Goal: Task Accomplishment & Management: Manage account settings

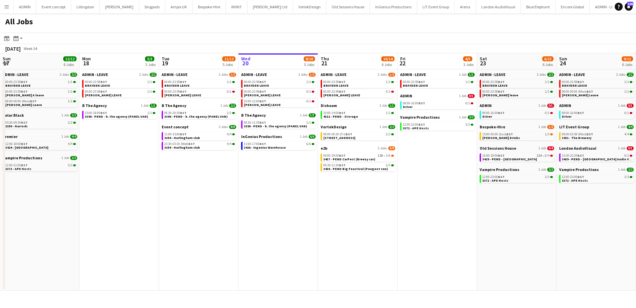
scroll to position [0, 159]
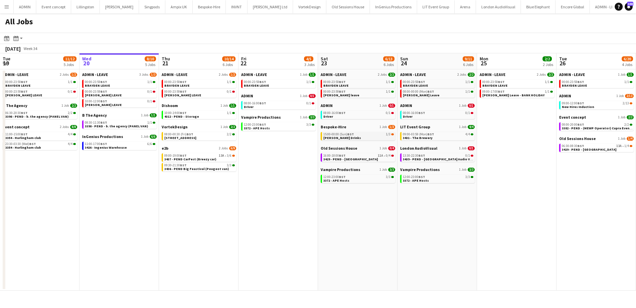
click at [355, 133] on div "15:00-00:00 (Sun) BST 1/3" at bounding box center [359, 133] width 71 height 3
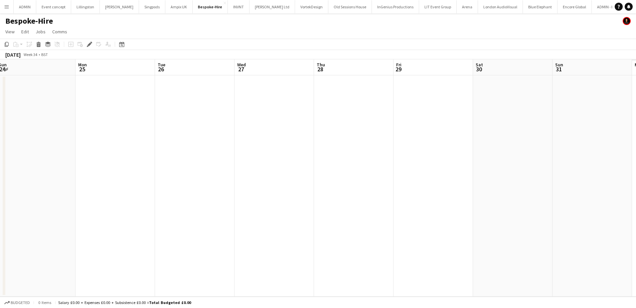
drag, startPoint x: 495, startPoint y: 172, endPoint x: 362, endPoint y: 181, distance: 133.4
click at [210, 176] on app-calendar-viewport "Thu 21 Fri 22 Sat 23 1/3 1 Job Sun 24 Mon 25 Tue 26 Wed 27 Thu 28 Fri 29 Sat 30…" at bounding box center [318, 177] width 636 height 237
drag, startPoint x: 393, startPoint y: 184, endPoint x: 178, endPoint y: 177, distance: 215.8
click at [179, 175] on app-calendar-viewport "Thu 21 Fri 22 Sat 23 1/3 1 Job Sun 24 Mon 25 Tue 26 Wed 27 Thu 28 Fri 29 Sat 30…" at bounding box center [318, 177] width 636 height 237
drag, startPoint x: 300, startPoint y: 193, endPoint x: 97, endPoint y: 182, distance: 203.1
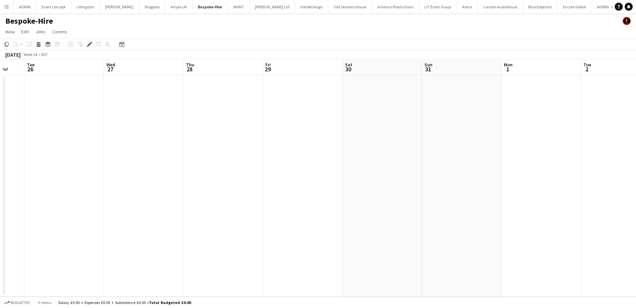
click at [107, 182] on app-calendar-viewport "Sat 23 1/3 1 Job Sun 24 Mon 25 Tue 26 Wed 27 Thu 28 Fri 29 Sat 30 Sun 31 Mon 1 …" at bounding box center [318, 177] width 636 height 237
drag, startPoint x: 265, startPoint y: 194, endPoint x: 36, endPoint y: 177, distance: 229.7
click at [35, 178] on app-calendar-viewport "Wed 27 Thu 28 Fri 29 Sat 30 Sun 31 Mon 1 Tue 2 Wed 3 Thu 4 Fri 5 Sat 6 Sun 7 Mo…" at bounding box center [318, 177] width 636 height 237
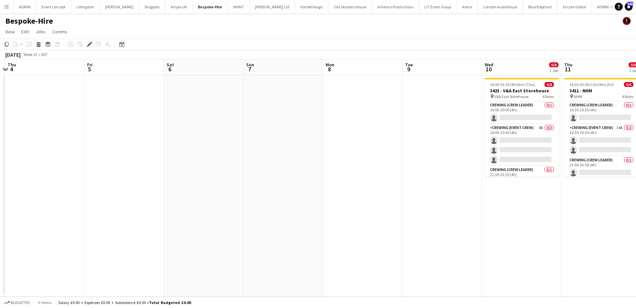
drag, startPoint x: 238, startPoint y: 191, endPoint x: -62, endPoint y: 171, distance: 299.9
click at [0, 171] on html "Menu Boards Boards Boards All jobs Status Workforce Workforce My Workforce Recr…" at bounding box center [318, 154] width 636 height 308
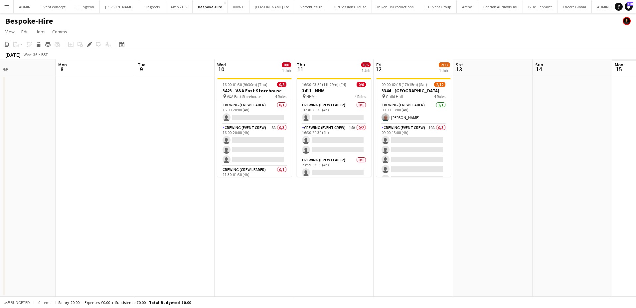
scroll to position [0, 223]
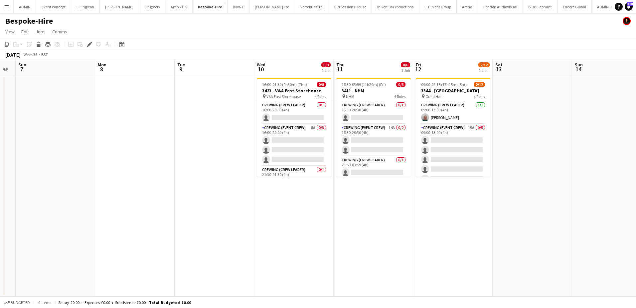
drag, startPoint x: -3, startPoint y: 170, endPoint x: -93, endPoint y: 164, distance: 90.1
click at [0, 164] on html "Menu Boards Boards Boards All jobs Status Workforce Workforce My Workforce Recr…" at bounding box center [318, 154] width 636 height 308
click at [288, 148] on app-card-role "Crewing (Event Crew) 8A 0/3 16:00-20:00 (4h) single-neutral-actions single-neut…" at bounding box center [294, 145] width 75 height 42
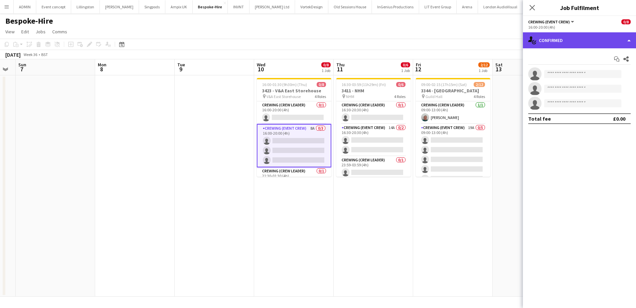
click at [588, 37] on div "single-neutral-actions-check-2 Confirmed" at bounding box center [579, 40] width 113 height 16
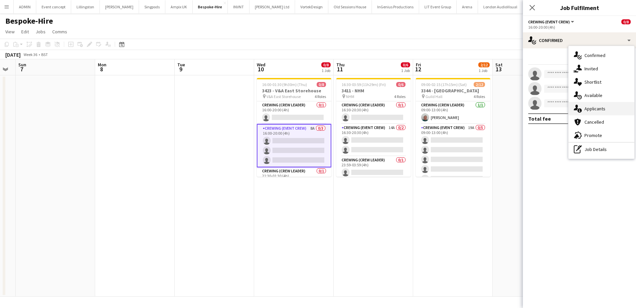
click at [594, 108] on div "single-neutral-actions-information Applicants" at bounding box center [602, 108] width 66 height 13
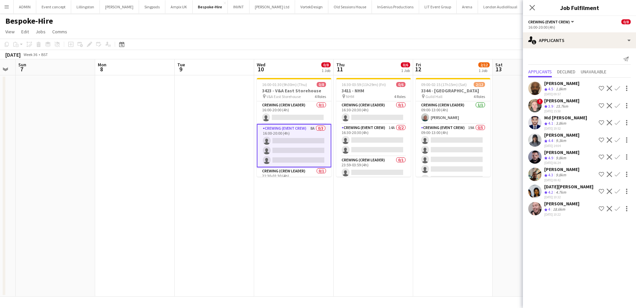
click at [619, 190] on app-icon "Confirm" at bounding box center [617, 190] width 5 height 5
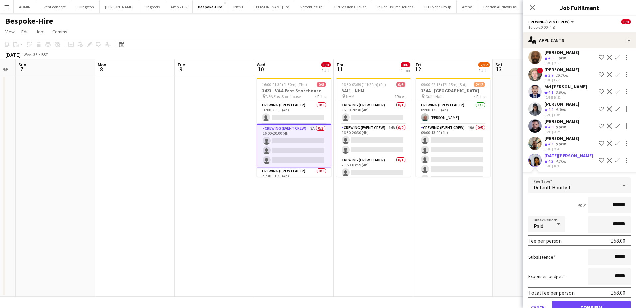
scroll to position [33, 0]
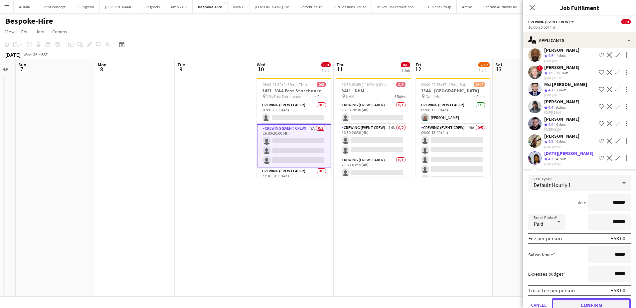
click at [595, 301] on button "Confirm" at bounding box center [591, 304] width 79 height 13
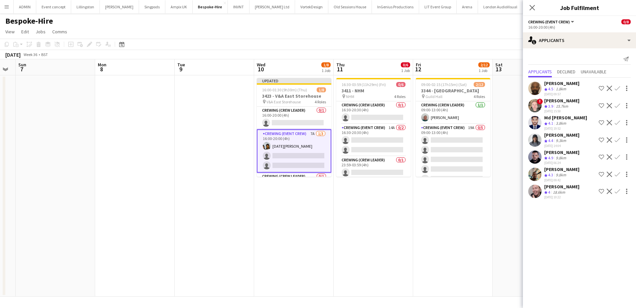
scroll to position [0, 0]
click at [619, 193] on app-icon "Confirm" at bounding box center [617, 190] width 5 height 5
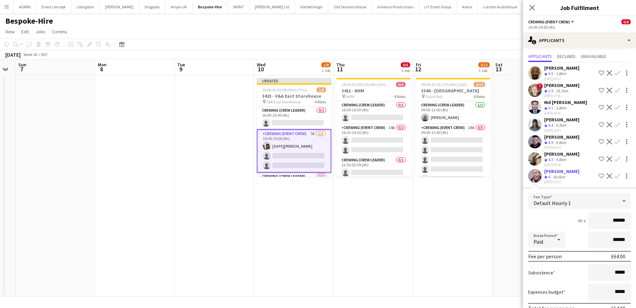
scroll to position [49, 0]
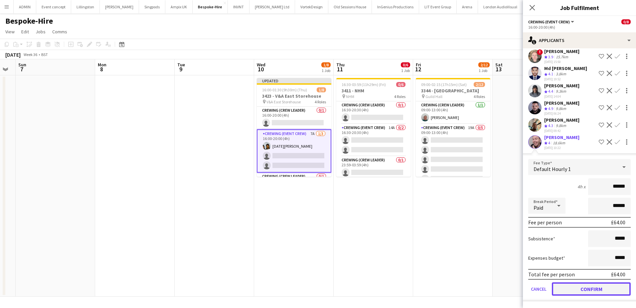
click at [599, 289] on button "Confirm" at bounding box center [591, 288] width 79 height 13
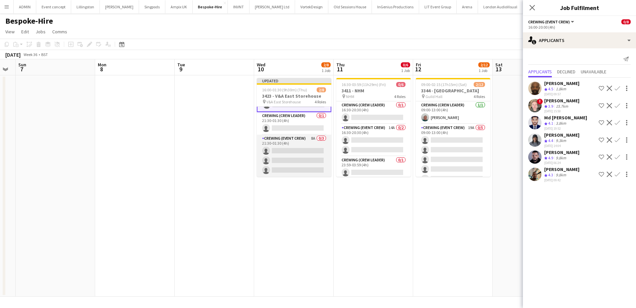
click at [309, 149] on app-card-role "Crewing (Event Crew) 8A 0/3 21:30-01:30 (4h) single-neutral-actions single-neut…" at bounding box center [294, 155] width 75 height 42
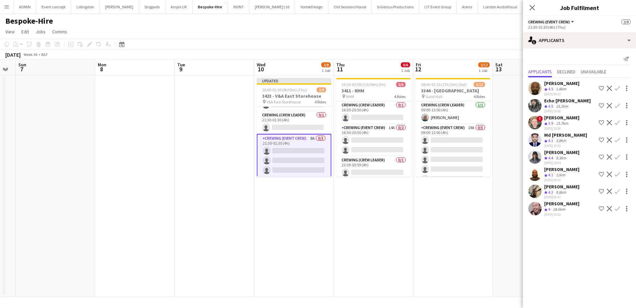
click at [618, 208] on app-icon "Confirm" at bounding box center [617, 208] width 5 height 5
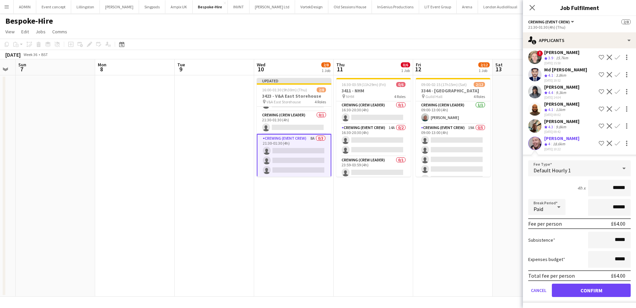
scroll to position [67, 0]
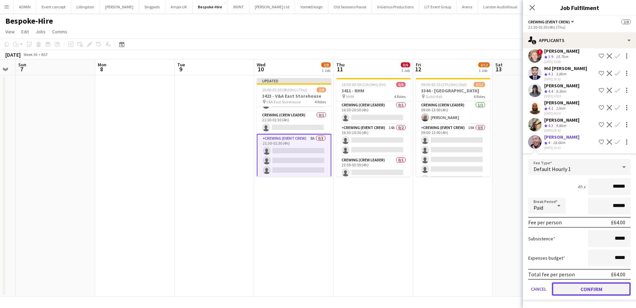
click at [599, 288] on button "Confirm" at bounding box center [591, 288] width 79 height 13
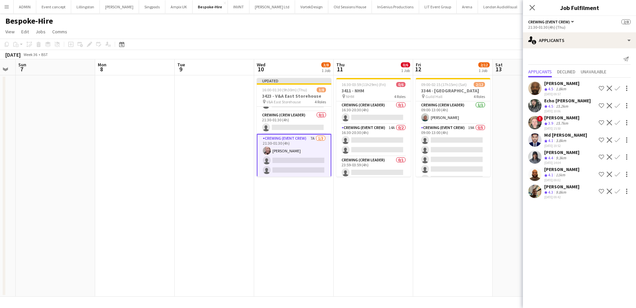
click at [617, 89] on app-icon "Confirm" at bounding box center [617, 88] width 5 height 5
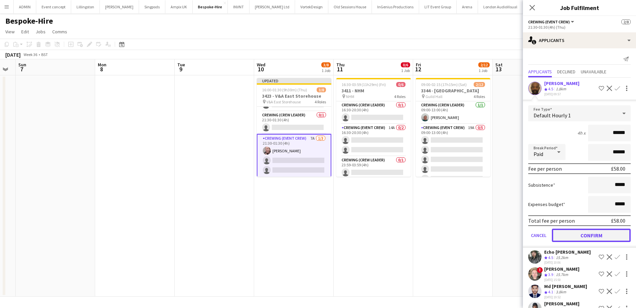
click at [610, 231] on button "Confirm" at bounding box center [591, 234] width 79 height 13
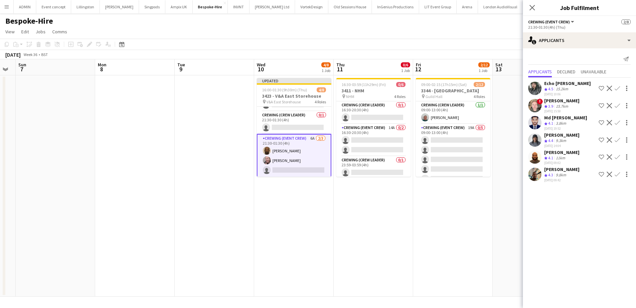
scroll to position [61, 0]
click at [379, 146] on app-card-role "Crewing (Event Crew) 14A 0/2 16:30-20:30 (4h) single-neutral-actions single-neu…" at bounding box center [374, 140] width 75 height 32
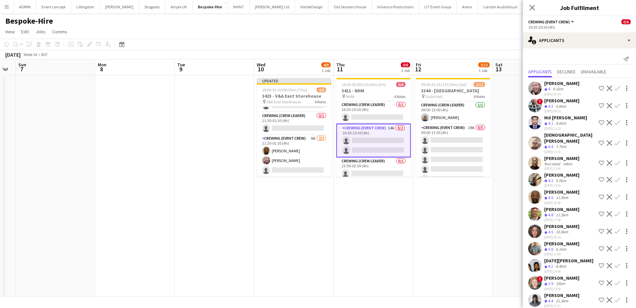
scroll to position [0, 0]
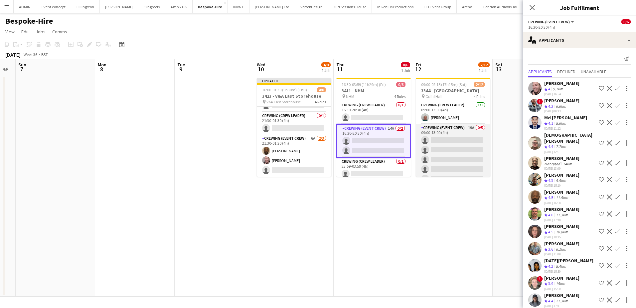
click at [453, 150] on app-card-role "Crewing (Event Crew) 19A 0/5 09:00-13:00 (4h) single-neutral-actions single-neu…" at bounding box center [453, 154] width 75 height 61
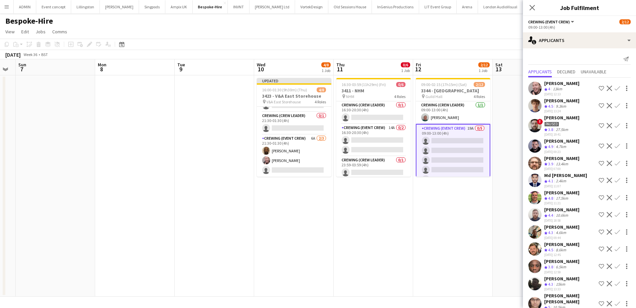
click at [615, 105] on app-icon "Confirm" at bounding box center [617, 105] width 5 height 5
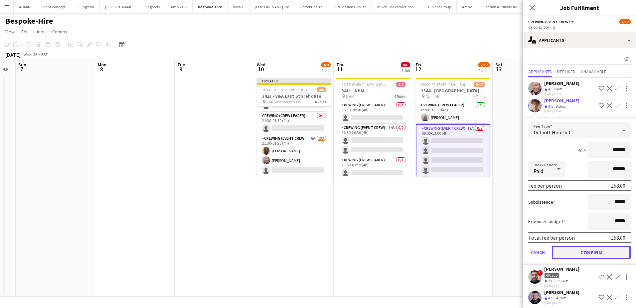
click at [597, 252] on button "Confirm" at bounding box center [591, 251] width 79 height 13
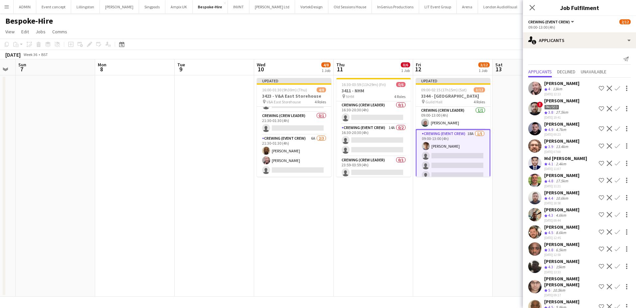
click at [615, 232] on app-icon "Confirm" at bounding box center [617, 231] width 5 height 5
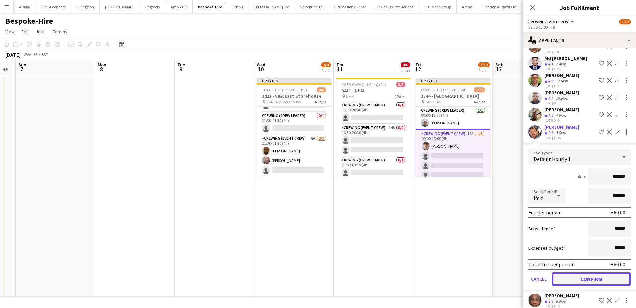
click at [598, 278] on button "Confirm" at bounding box center [591, 278] width 79 height 13
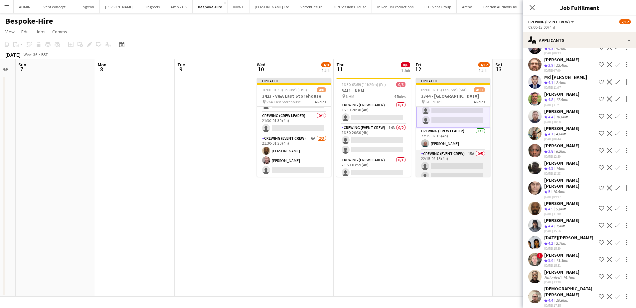
scroll to position [33, 0]
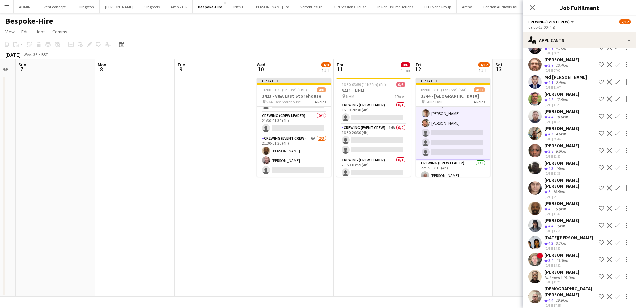
click at [615, 240] on app-icon "Confirm" at bounding box center [617, 242] width 5 height 5
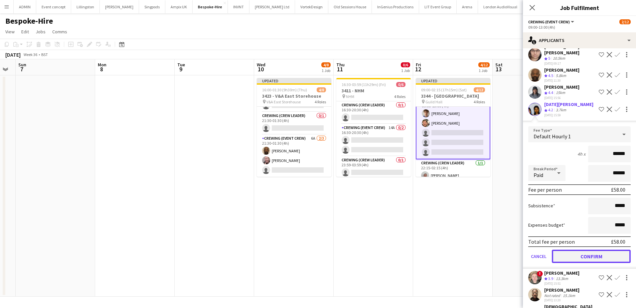
click at [598, 253] on button "Confirm" at bounding box center [591, 255] width 79 height 13
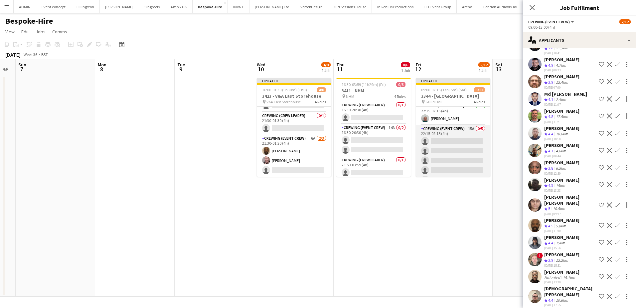
scroll to position [99, 0]
click at [449, 143] on app-card-role "Crewing (Event Crew) 15A 0/5 22:15-02:15 (4h) single-neutral-actions single-neu…" at bounding box center [453, 145] width 75 height 61
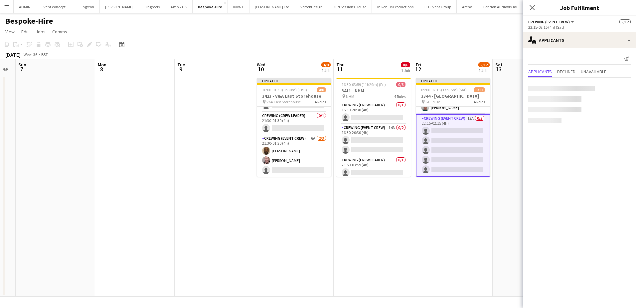
scroll to position [98, 0]
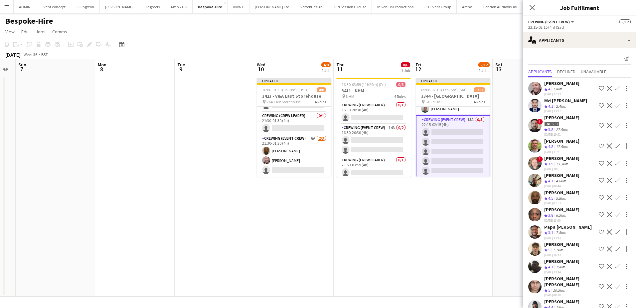
click at [615, 88] on app-icon "Confirm" at bounding box center [617, 88] width 5 height 5
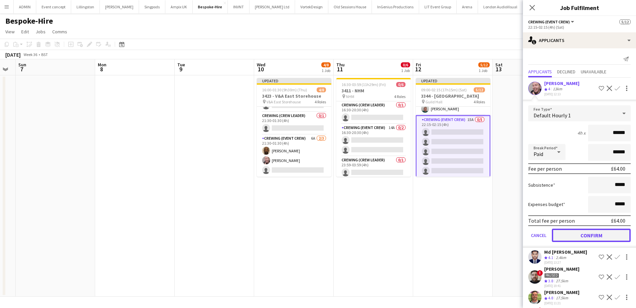
click at [608, 239] on button "Confirm" at bounding box center [591, 234] width 79 height 13
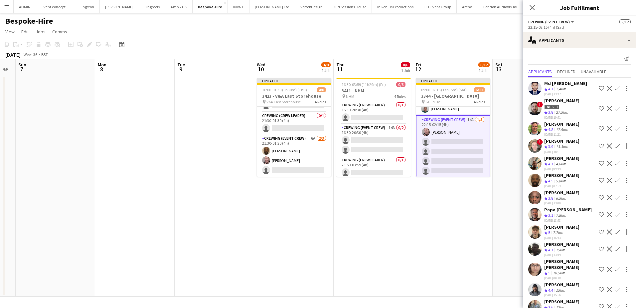
click at [615, 215] on app-icon "Confirm" at bounding box center [617, 214] width 5 height 5
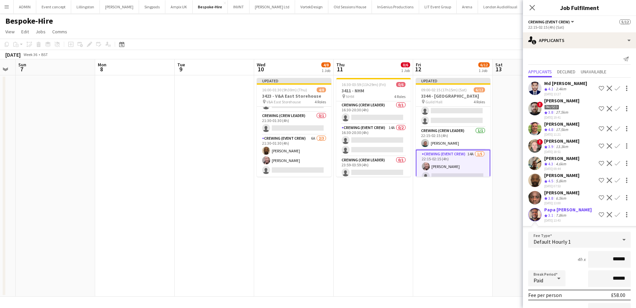
scroll to position [65, 0]
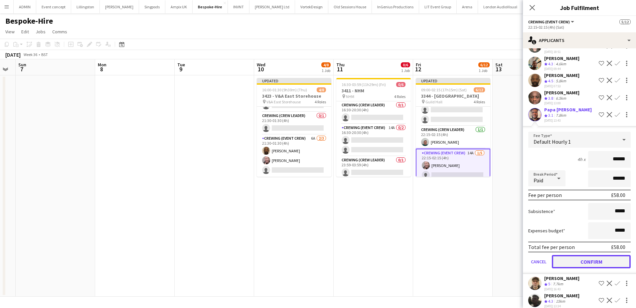
click at [598, 261] on button "Confirm" at bounding box center [591, 261] width 79 height 13
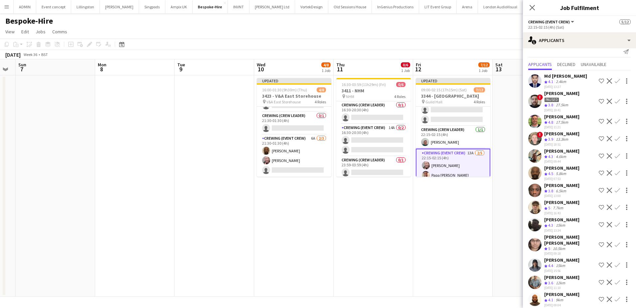
click at [615, 279] on app-icon "Confirm" at bounding box center [617, 281] width 5 height 5
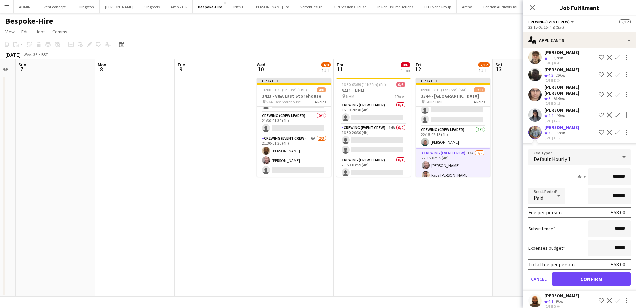
scroll to position [158, 0]
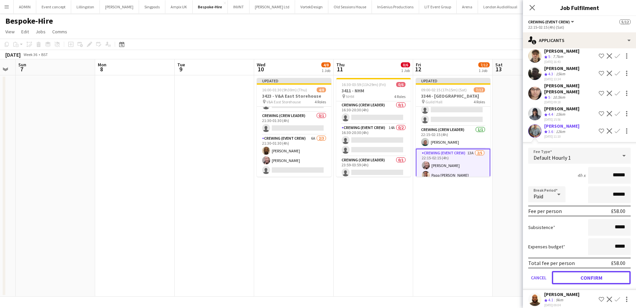
click at [605, 271] on button "Confirm" at bounding box center [591, 277] width 79 height 13
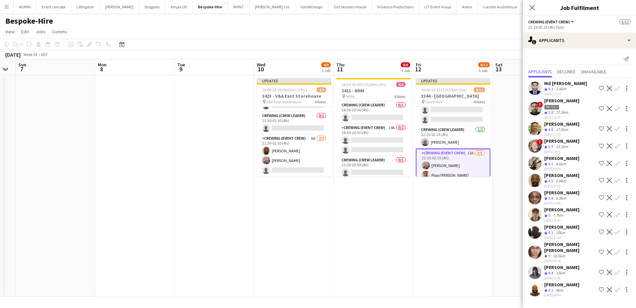
click at [618, 269] on app-icon "Confirm" at bounding box center [617, 271] width 5 height 5
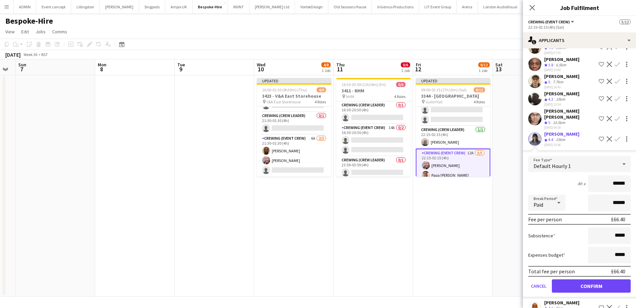
scroll to position [141, 0]
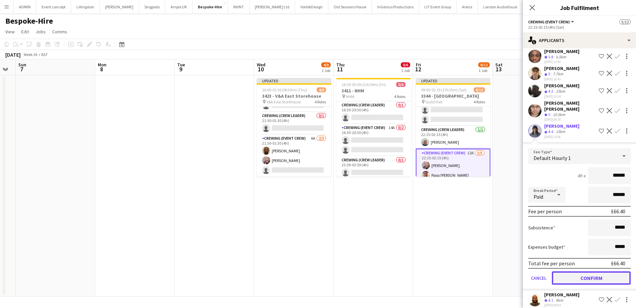
click at [590, 273] on button "Confirm" at bounding box center [591, 277] width 79 height 13
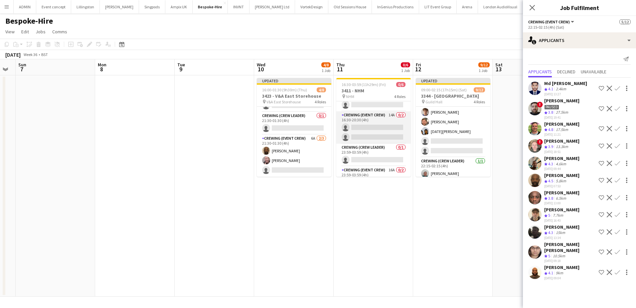
scroll to position [35, 0]
click at [439, 217] on app-date-cell "Updated 09:00-02:15 (17h15m) (Sat) 9/12 3344 - [GEOGRAPHIC_DATA] pin Guild Hall…" at bounding box center [453, 185] width 80 height 221
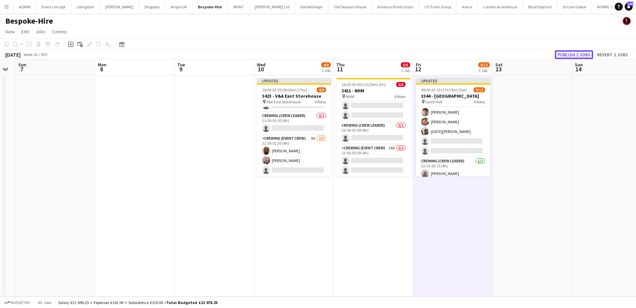
click at [571, 56] on button "Publish 2 jobs" at bounding box center [574, 54] width 38 height 9
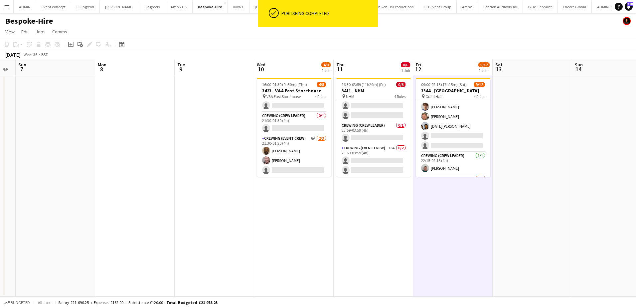
scroll to position [54, 0]
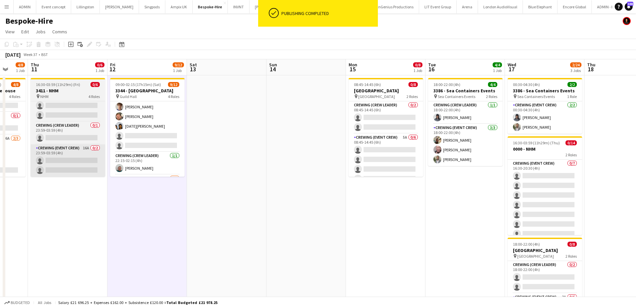
drag, startPoint x: 386, startPoint y: 204, endPoint x: 153, endPoint y: 166, distance: 235.4
click at [144, 165] on app-calendar-viewport "Sun 7 Mon 8 Tue 9 Wed 10 4/8 1 Job Thu 11 0/6 1 Job Fri 12 9/12 1 Job Sat 13 Su…" at bounding box center [318, 207] width 636 height 297
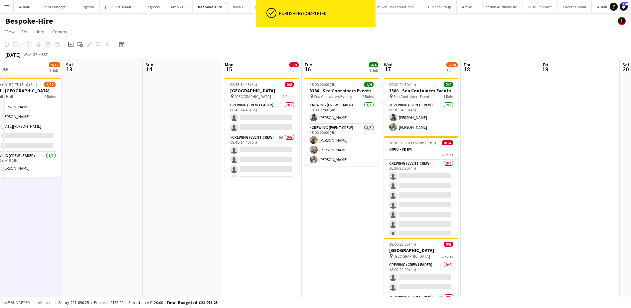
scroll to position [0, 206]
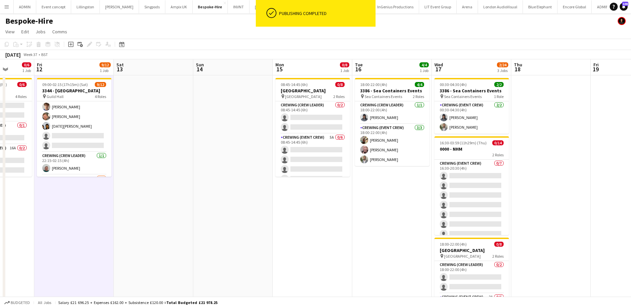
drag, startPoint x: 330, startPoint y: 186, endPoint x: 108, endPoint y: 164, distance: 223.2
click at [111, 164] on app-calendar-viewport "Tue 9 Wed 10 4/8 1 Job Thu 11 0/6 1 Job Fri 12 9/12 1 Job Sat 13 Sun 14 Mon 15 …" at bounding box center [315, 207] width 631 height 297
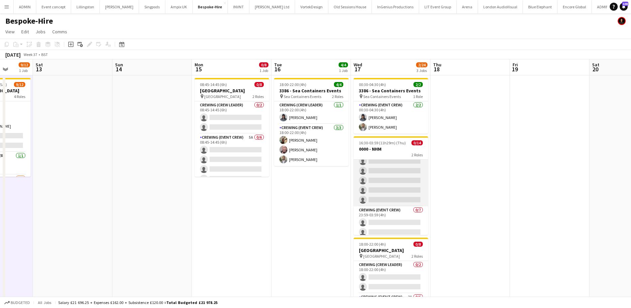
scroll to position [0, 0]
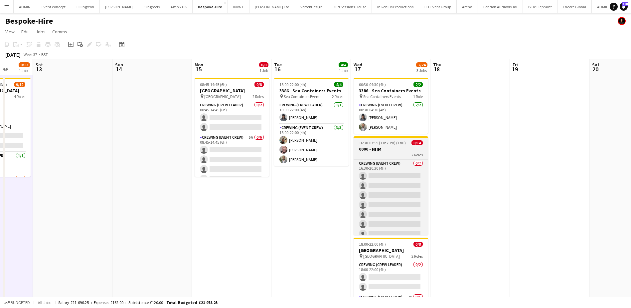
click at [382, 145] on app-job-card "16:30-03:59 (11h29m) (Thu) 0/14 0000 - NHM 2 Roles Crewing (Event Crew) 0/7 16:…" at bounding box center [391, 185] width 75 height 99
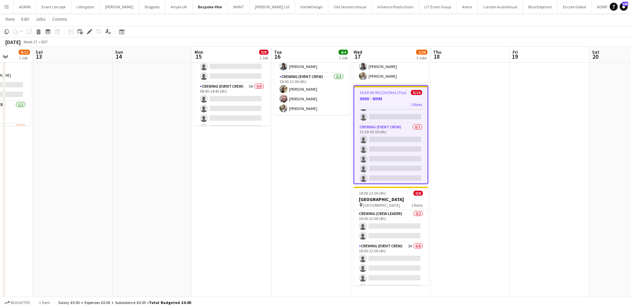
scroll to position [59, 0]
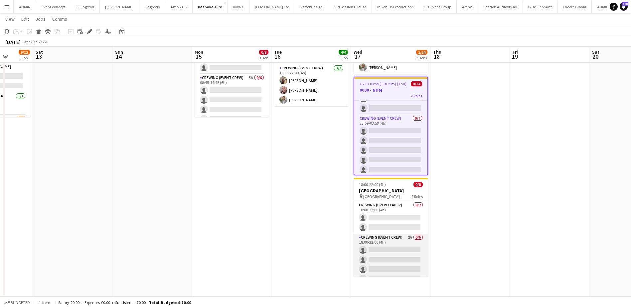
click at [399, 252] on app-card-role "Crewing (Event Crew) 2A 0/6 18:00-22:00 (4h) single-neutral-actions single-neut…" at bounding box center [391, 268] width 75 height 71
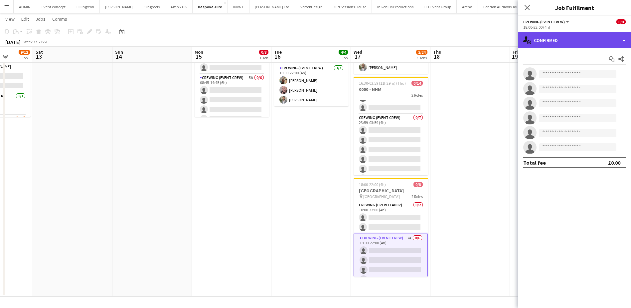
click at [560, 45] on div "single-neutral-actions-check-2 Confirmed" at bounding box center [574, 40] width 113 height 16
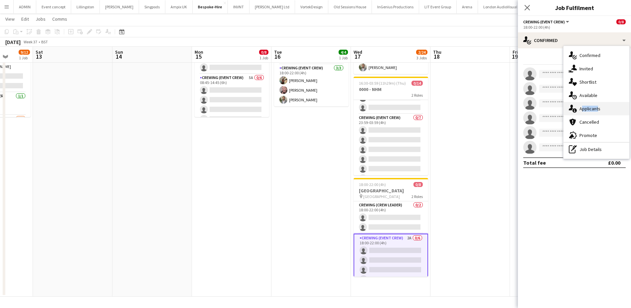
click at [597, 106] on div "single-neutral-actions-information Applicants" at bounding box center [597, 108] width 66 height 13
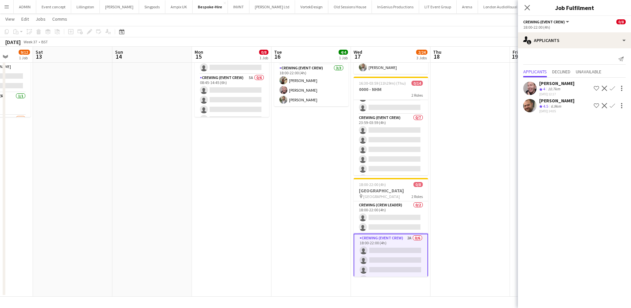
drag, startPoint x: 613, startPoint y: 87, endPoint x: 613, endPoint y: 98, distance: 11.0
click at [613, 87] on app-icon "Confirm" at bounding box center [612, 88] width 5 height 5
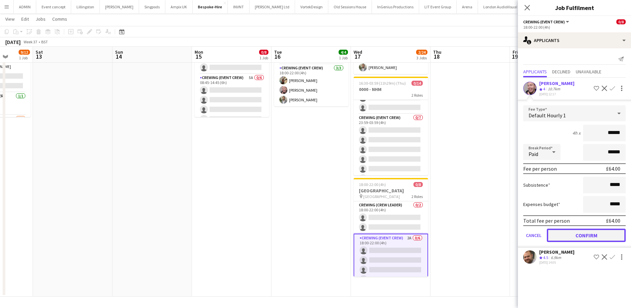
click at [590, 233] on button "Confirm" at bounding box center [586, 234] width 79 height 13
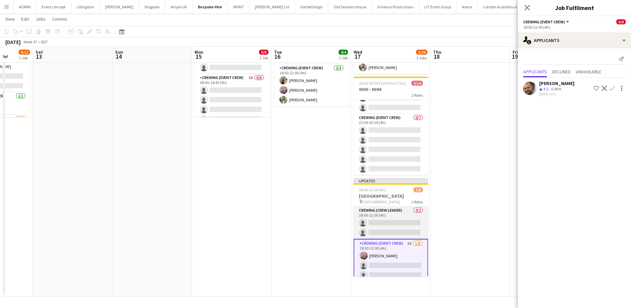
click at [401, 228] on app-card-role "Crewing (Crew Leader) 0/2 18:00-22:00 (4h) single-neutral-actions single-neutra…" at bounding box center [391, 222] width 75 height 32
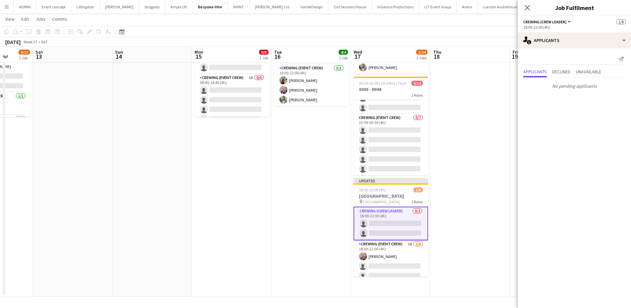
click at [570, 52] on div "Send notification Applicants Declined Unavailable No pending applicants" at bounding box center [574, 72] width 113 height 49
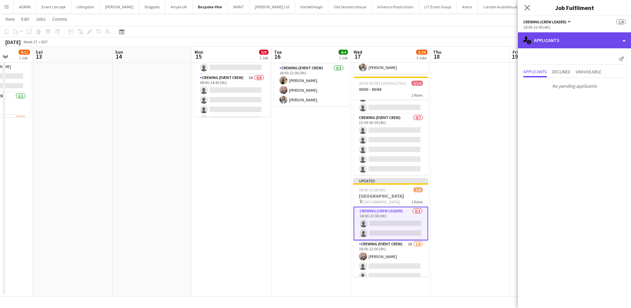
click at [573, 41] on div "single-neutral-actions-information Applicants" at bounding box center [574, 40] width 113 height 16
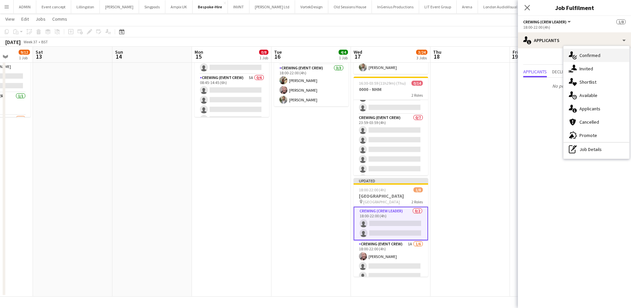
click at [588, 56] on div "single-neutral-actions-check-2 Confirmed" at bounding box center [597, 55] width 66 height 13
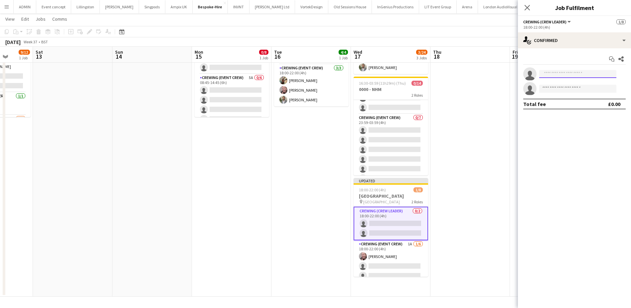
click at [576, 71] on input at bounding box center [578, 74] width 77 height 8
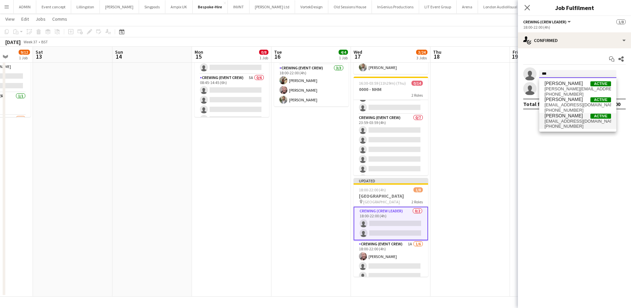
type input "***"
click at [575, 121] on span "[EMAIL_ADDRESS][DOMAIN_NAME]" at bounding box center [578, 121] width 67 height 5
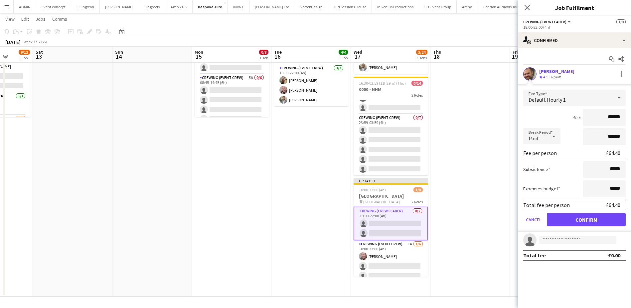
drag, startPoint x: 609, startPoint y: 119, endPoint x: 627, endPoint y: 118, distance: 18.0
click at [627, 118] on form "Fee Type Default Hourly 1 4h x ****** Break Period Paid ****** Fee per person £…" at bounding box center [574, 161] width 113 height 142
type input "***"
click at [595, 218] on button "Confirm" at bounding box center [586, 219] width 79 height 13
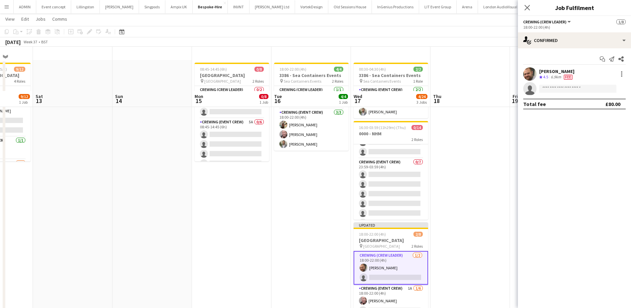
scroll to position [0, 0]
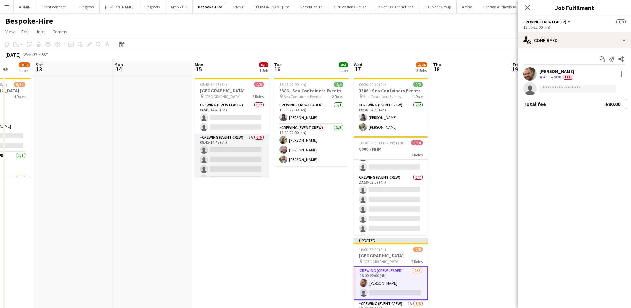
click at [233, 165] on app-card-role "Crewing (Event Crew) 5A 0/6 08:45-14:45 (6h) single-neutral-actions single-neut…" at bounding box center [232, 168] width 75 height 71
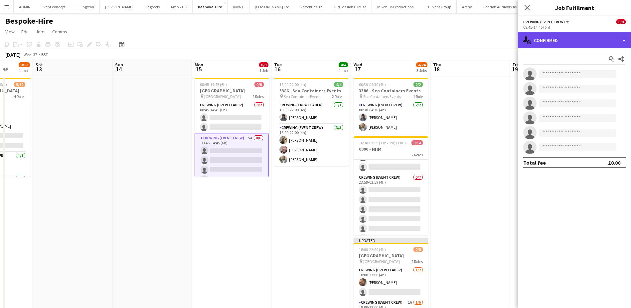
click at [594, 42] on div "single-neutral-actions-check-2 Confirmed" at bounding box center [574, 40] width 113 height 16
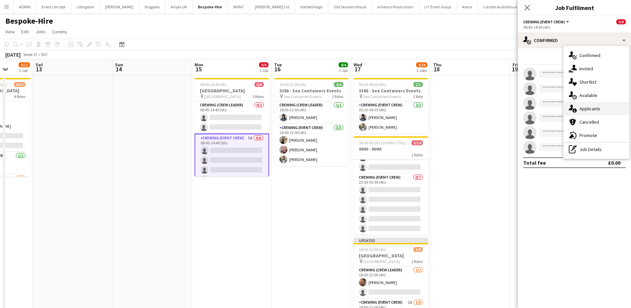
click at [595, 106] on div "single-neutral-actions-information Applicants" at bounding box center [597, 108] width 66 height 13
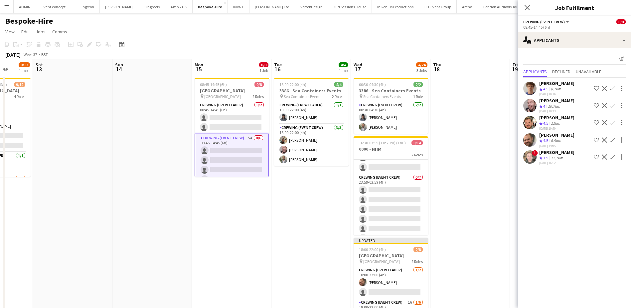
click at [614, 105] on app-icon "Confirm" at bounding box center [612, 105] width 5 height 5
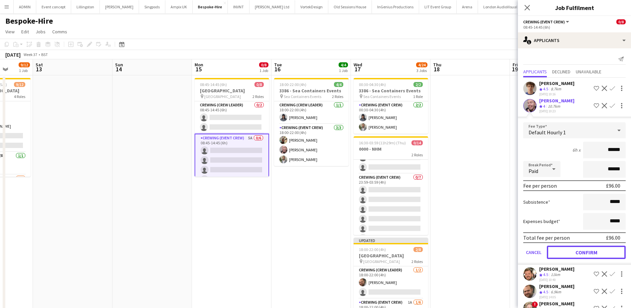
click at [590, 251] on button "Confirm" at bounding box center [586, 251] width 79 height 13
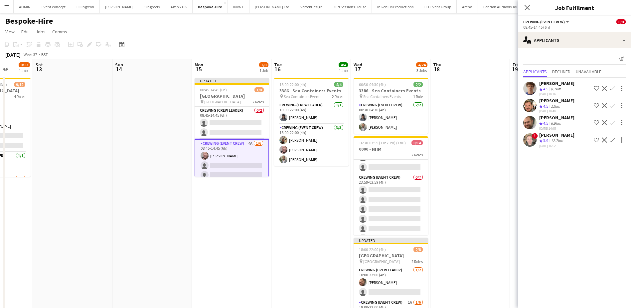
click at [613, 107] on app-icon "Confirm" at bounding box center [612, 105] width 5 height 5
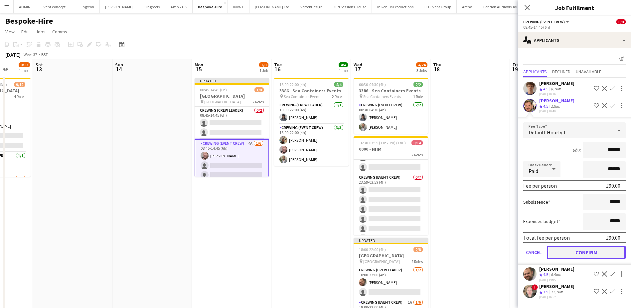
click at [597, 250] on button "Confirm" at bounding box center [586, 251] width 79 height 13
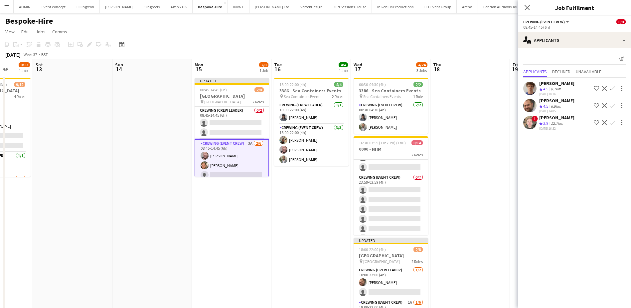
click at [614, 86] on app-icon "Confirm" at bounding box center [612, 88] width 5 height 5
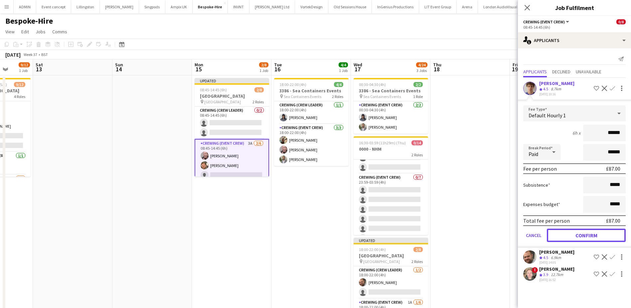
click at [587, 236] on button "Confirm" at bounding box center [586, 234] width 79 height 13
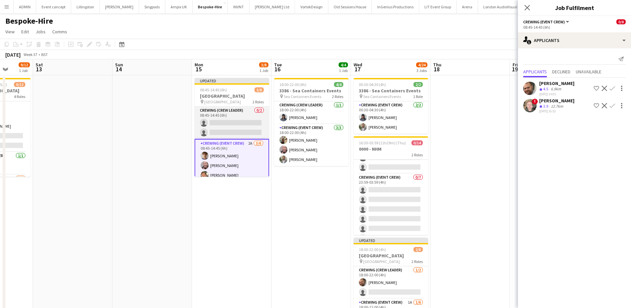
click at [228, 122] on app-card-role "Crewing (Crew Leader) 0/2 08:45-14:45 (6h) single-neutral-actions single-neutra…" at bounding box center [232, 123] width 75 height 32
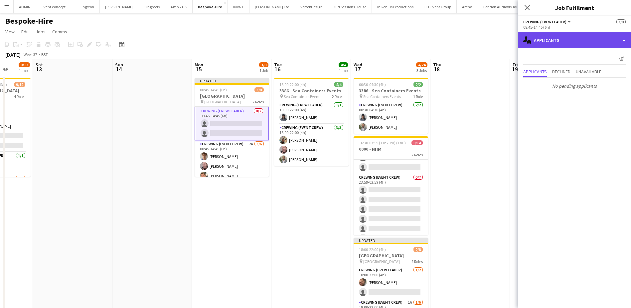
click at [575, 42] on div "single-neutral-actions-information Applicants" at bounding box center [574, 40] width 113 height 16
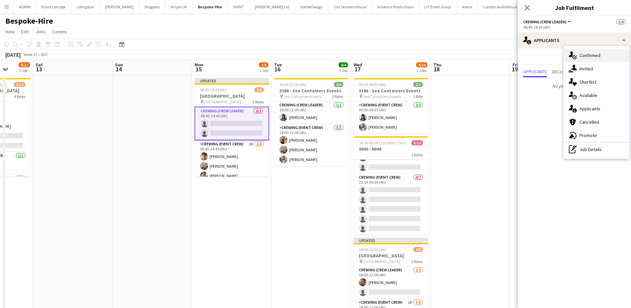
click at [594, 54] on div "single-neutral-actions-check-2 Confirmed" at bounding box center [597, 55] width 66 height 13
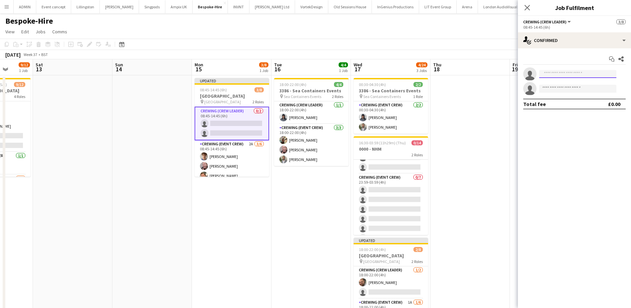
click at [566, 72] on input at bounding box center [578, 74] width 77 height 8
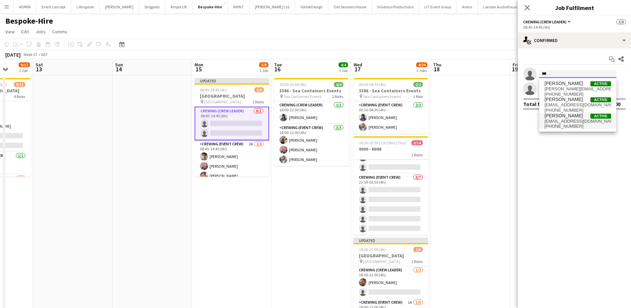
type input "***"
click at [566, 126] on span "[PHONE_NUMBER]" at bounding box center [578, 126] width 67 height 5
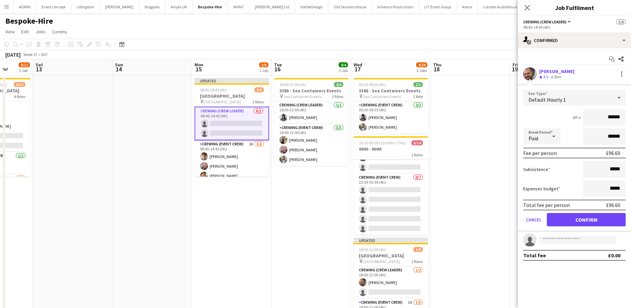
drag, startPoint x: 621, startPoint y: 121, endPoint x: 635, endPoint y: 121, distance: 14.0
click at [631, 121] on html "Menu Boards Boards Boards All jobs Status Workforce Workforce My Workforce Recr…" at bounding box center [315, 183] width 631 height 367
type input "***"
click at [598, 219] on button "Confirm" at bounding box center [586, 219] width 79 height 13
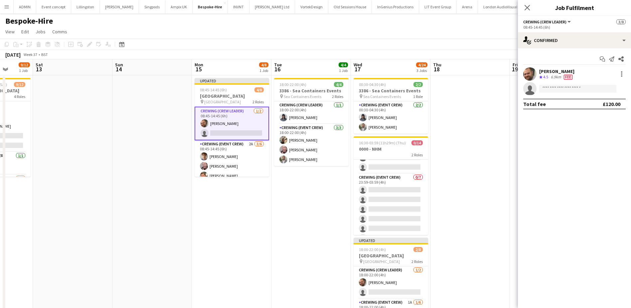
click at [514, 152] on app-date-cell at bounding box center [550, 215] width 80 height 281
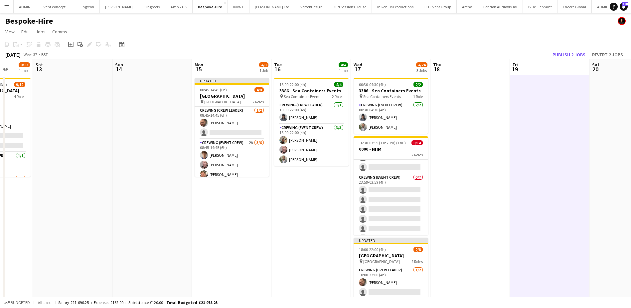
click at [489, 124] on app-date-cell at bounding box center [471, 215] width 80 height 281
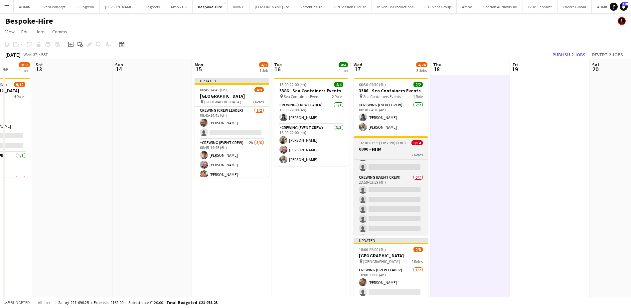
click at [380, 147] on h3 "0000 - NHM" at bounding box center [391, 149] width 75 height 6
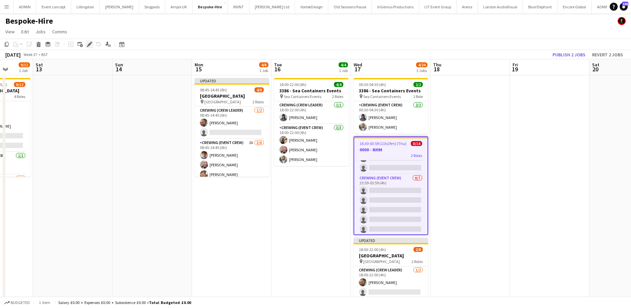
click at [89, 45] on icon at bounding box center [90, 45] width 4 height 4
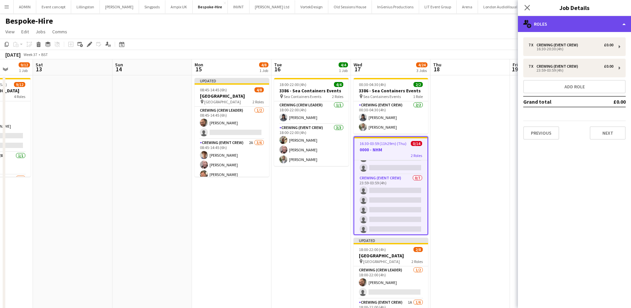
click at [563, 24] on div "multiple-users-add Roles" at bounding box center [574, 24] width 113 height 16
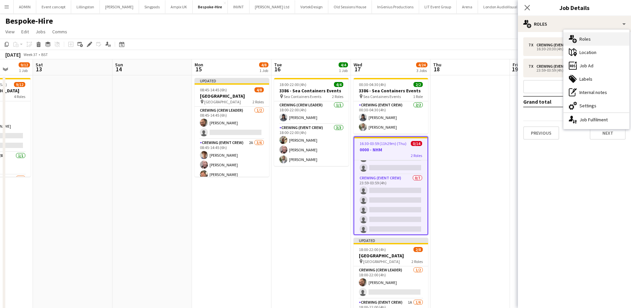
click at [592, 38] on div "multiple-users-add Roles" at bounding box center [597, 38] width 66 height 13
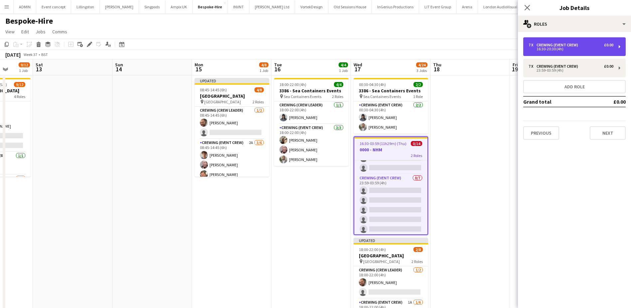
click at [577, 49] on div "16:30-20:30 (4h)" at bounding box center [571, 48] width 85 height 3
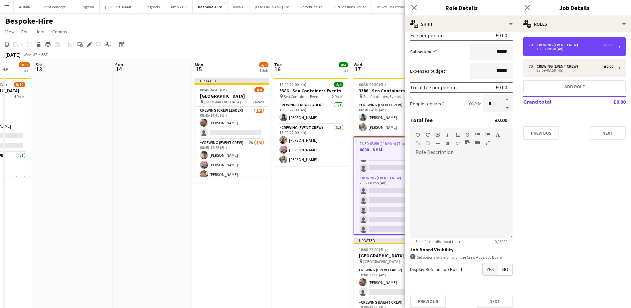
scroll to position [109, 0]
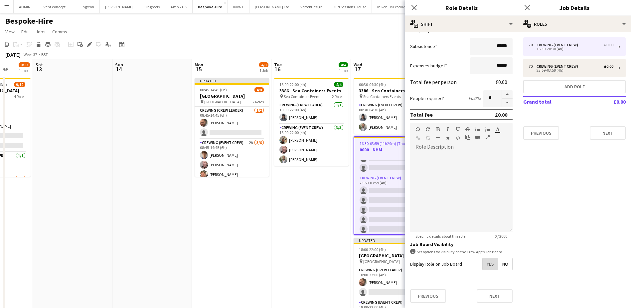
click at [483, 266] on span "Yes" at bounding box center [490, 264] width 15 height 12
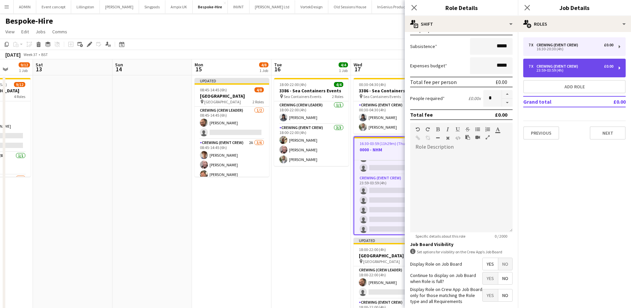
click at [552, 72] on div "23:59-03:59 (4h)" at bounding box center [571, 70] width 85 height 3
type input "*****"
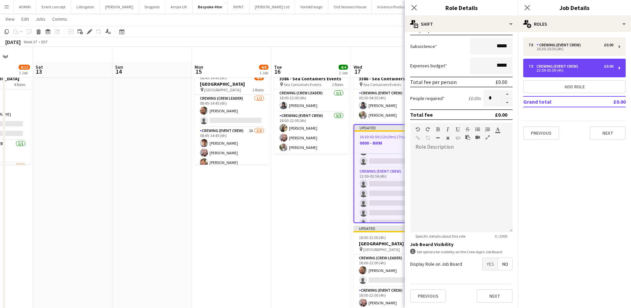
scroll to position [33, 0]
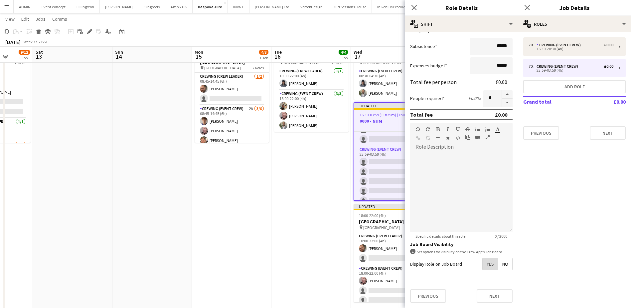
click at [487, 264] on span "Yes" at bounding box center [490, 264] width 15 height 12
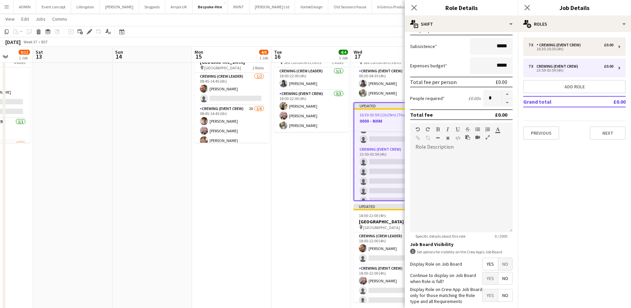
click at [271, 169] on app-date-cell "Updated 08:45-14:45 (6h) 4/8 3433 - [GEOGRAPHIC_DATA] pin [GEOGRAPHIC_DATA] 2 R…" at bounding box center [232, 181] width 80 height 281
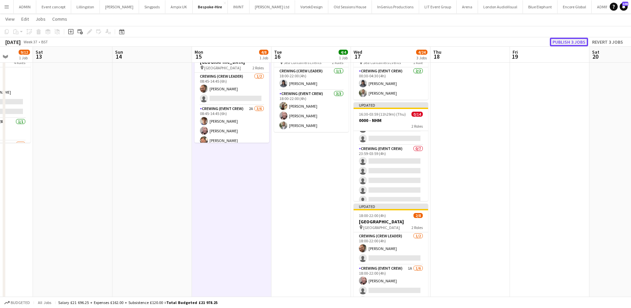
click at [570, 41] on button "Publish 3 jobs" at bounding box center [569, 42] width 38 height 9
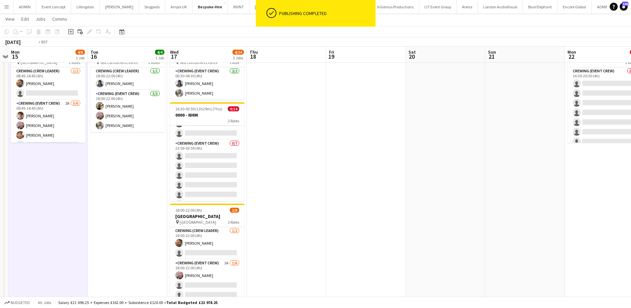
drag, startPoint x: 539, startPoint y: 154, endPoint x: 278, endPoint y: 149, distance: 260.7
click at [278, 149] on app-calendar-viewport "Fri 12 9/12 1 Job Sat 13 Sun 14 Mon 15 4/8 1 Job Tue 16 4/4 1 Job Wed 17 4/24 3…" at bounding box center [315, 157] width 631 height 329
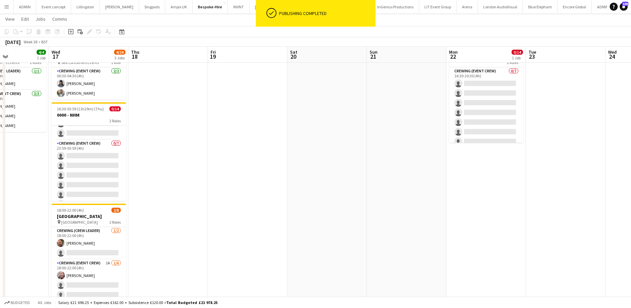
drag, startPoint x: 451, startPoint y: 161, endPoint x: 406, endPoint y: 160, distance: 45.0
click at [406, 160] on app-calendar-viewport "Sat 13 Sun 14 Mon 15 4/8 1 Job Tue 16 4/4 1 Job Wed 17 4/24 3 Jobs Thu 18 Fri 1…" at bounding box center [315, 157] width 631 height 329
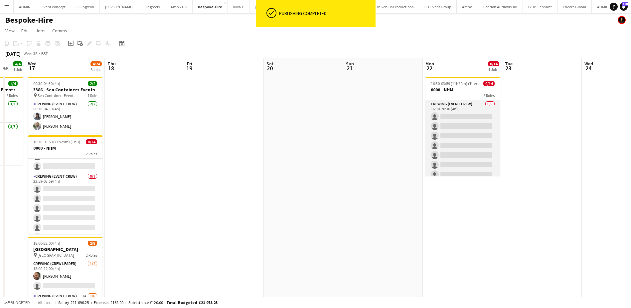
scroll to position [0, 0]
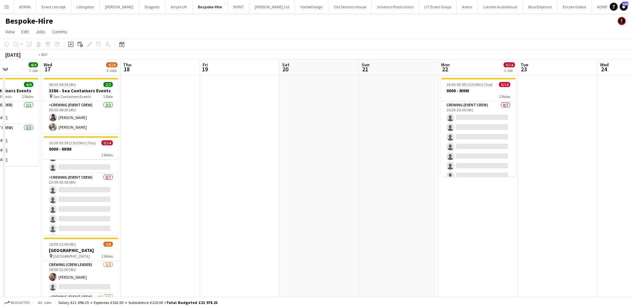
drag, startPoint x: 303, startPoint y: 140, endPoint x: 572, endPoint y: 145, distance: 269.0
click at [572, 145] on app-calendar-viewport "Sun 14 Mon 15 4/8 1 Job Tue 16 4/4 1 Job Wed 17 4/24 3 Jobs Thu 18 Fri 19 Sat 2…" at bounding box center [315, 207] width 631 height 297
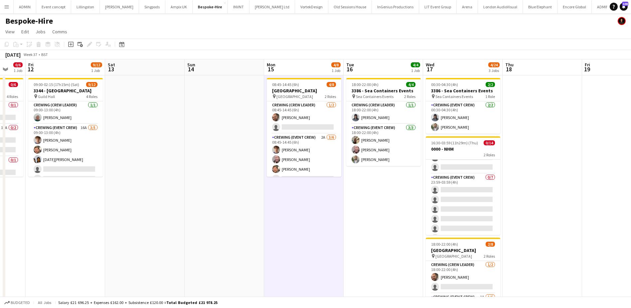
drag, startPoint x: 494, startPoint y: 152, endPoint x: 581, endPoint y: 137, distance: 87.4
click at [578, 142] on app-calendar-viewport "Wed 10 4/8 1 Job Thu 11 0/6 1 Job Fri 12 9/12 1 Job Sat 13 Sun 14 Mon 15 4/8 1 …" at bounding box center [315, 207] width 631 height 297
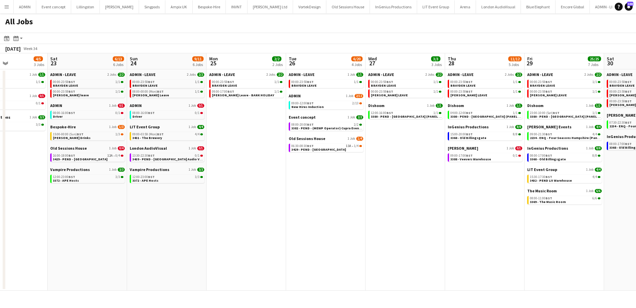
click at [154, 172] on app-all-jobs "All Jobs Date picker AUG 2025 AUG 2025 Monday M Tuesday T Wednesday W Thursday …" at bounding box center [318, 151] width 636 height 277
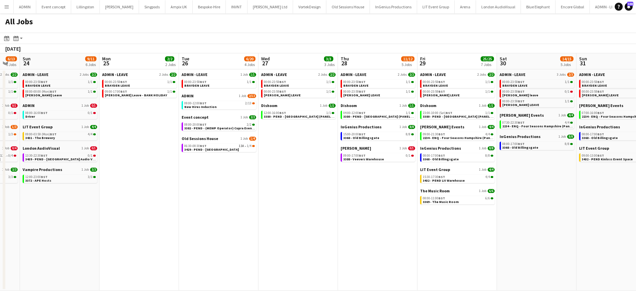
scroll to position [0, 231]
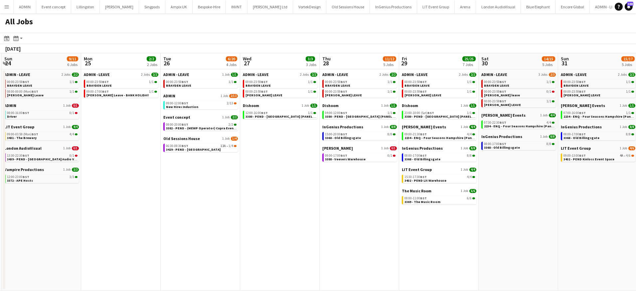
drag, startPoint x: 415, startPoint y: 202, endPoint x: 188, endPoint y: 186, distance: 227.2
click at [188, 186] on app-calendar-viewport "Thu 21 4/5 4 Jobs Fri 22 4/5 3 Jobs Sat 23 6/13 6 Jobs Sun 24 9/11 6 Jobs Mon 2…" at bounding box center [318, 171] width 636 height 237
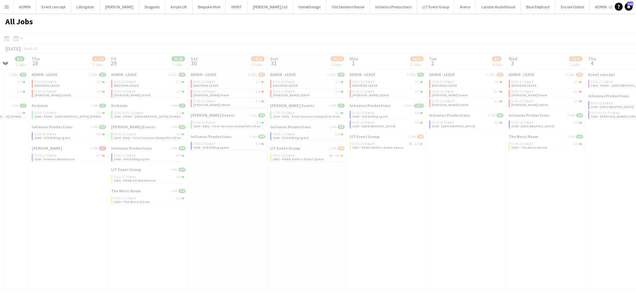
drag, startPoint x: 541, startPoint y: 184, endPoint x: 285, endPoint y: 182, distance: 255.3
click at [285, 182] on app-calendar-viewport "Mon 25 2/2 2 Jobs Tue 26 6/20 4 Jobs Wed 27 3/3 3 Jobs Thu 28 11/12 5 Jobs Fri …" at bounding box center [318, 171] width 636 height 237
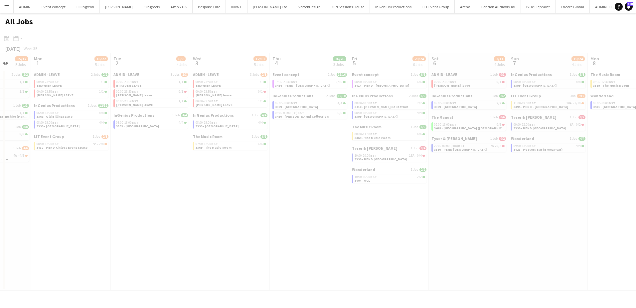
scroll to position [0, 185]
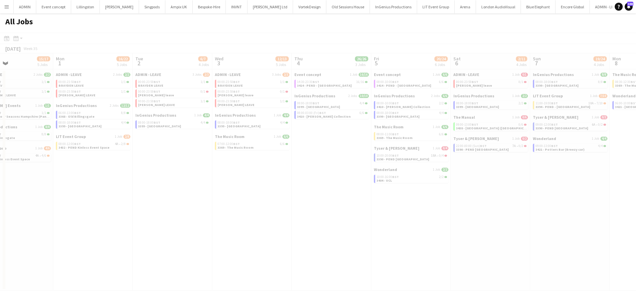
drag, startPoint x: 482, startPoint y: 214, endPoint x: 454, endPoint y: 211, distance: 27.8
click at [454, 211] on app-all-jobs "All Jobs Date picker AUG 2025 AUG 2025 Monday M Tuesday T Wednesday W Thursday …" at bounding box center [318, 151] width 636 height 277
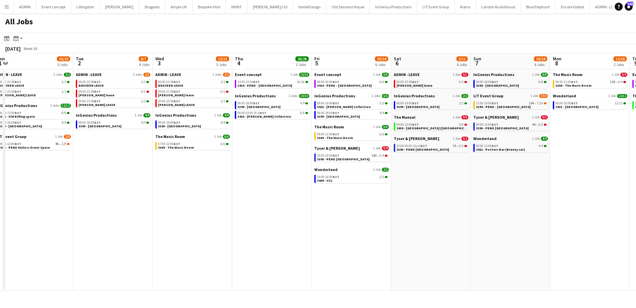
drag, startPoint x: 553, startPoint y: 180, endPoint x: 394, endPoint y: 178, distance: 159.1
click at [394, 178] on app-calendar-viewport "Fri 29 25/25 7 Jobs Sat 30 14/15 5 Jobs Sun 31 15/17 5 Jobs Mon 1 16/22 5 Jobs …" at bounding box center [318, 171] width 636 height 237
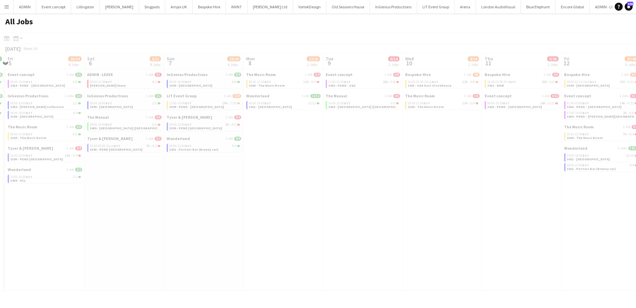
drag, startPoint x: 514, startPoint y: 165, endPoint x: 212, endPoint y: 161, distance: 301.3
click at [198, 158] on app-all-jobs "All Jobs Date picker AUG 2025 AUG 2025 Monday M Tuesday T Wednesday W Thursday …" at bounding box center [318, 151] width 636 height 277
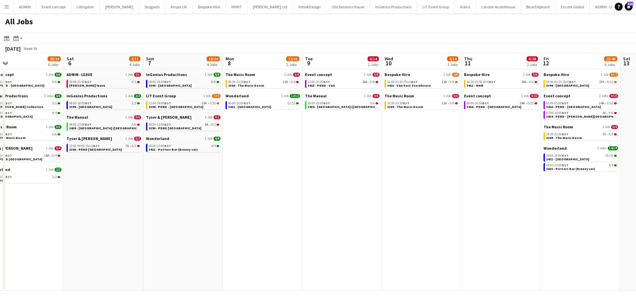
drag, startPoint x: 398, startPoint y: 183, endPoint x: 241, endPoint y: 178, distance: 157.2
click at [242, 178] on app-calendar-viewport "Wed 3 12/13 5 Jobs Thu 4 26/26 3 Jobs Fri 5 20/24 6 Jobs Sat 6 2/11 4 Jobs Sun …" at bounding box center [318, 171] width 636 height 237
